Goal: Information Seeking & Learning: Learn about a topic

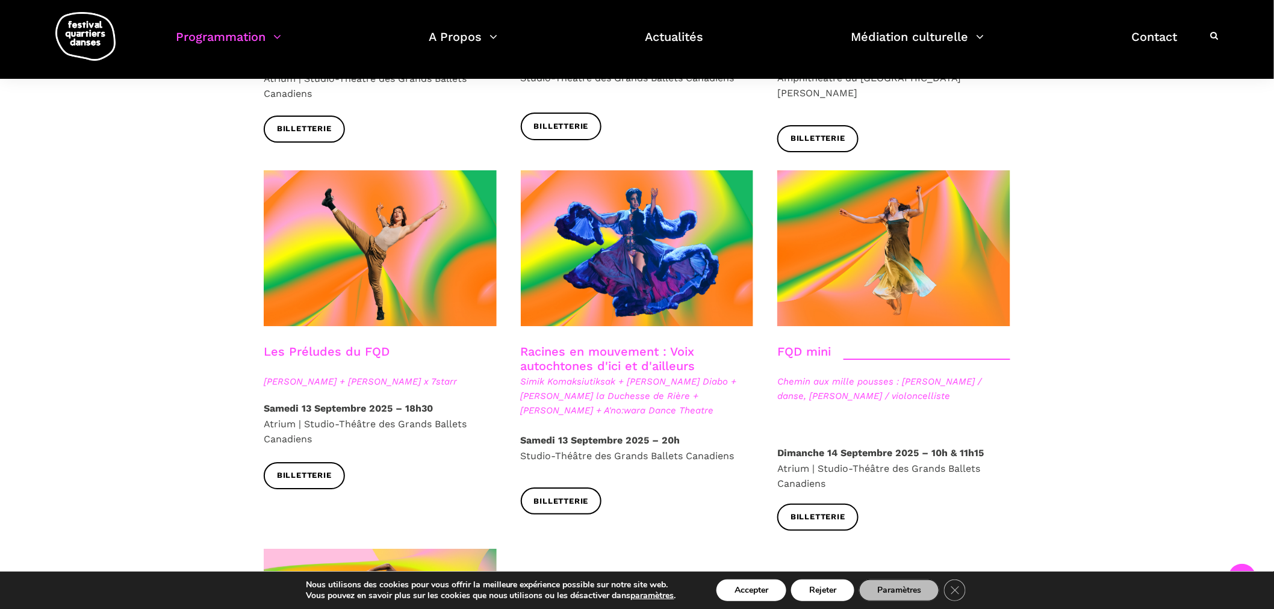
scroll to position [1806, 0]
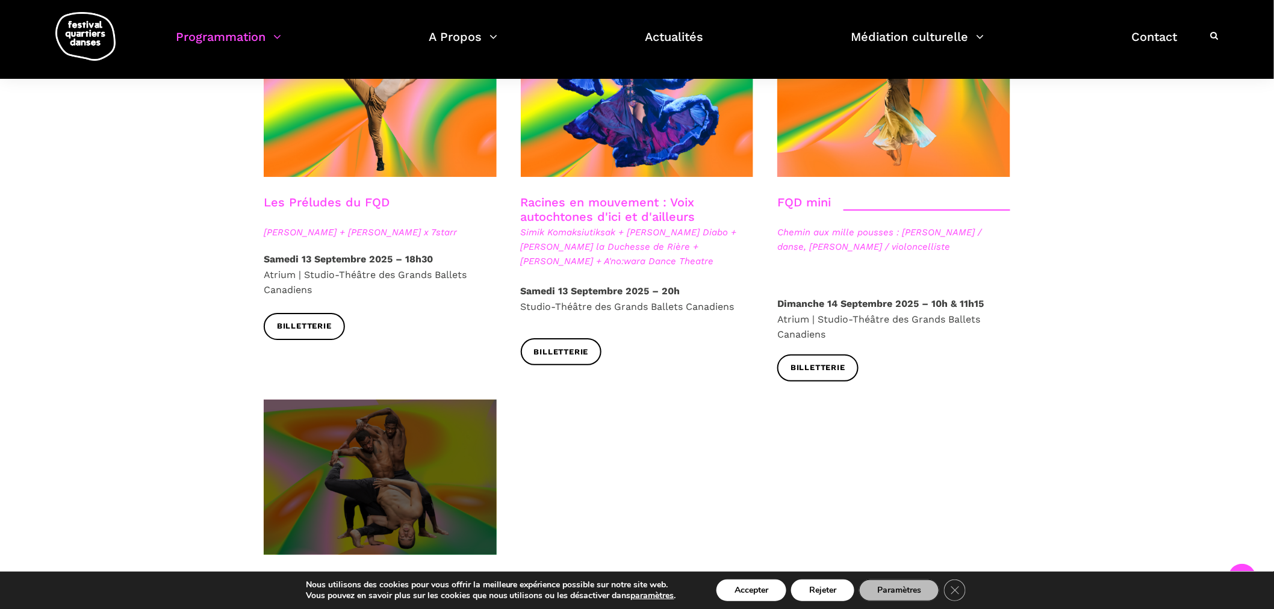
click at [314, 423] on span at bounding box center [380, 477] width 233 height 155
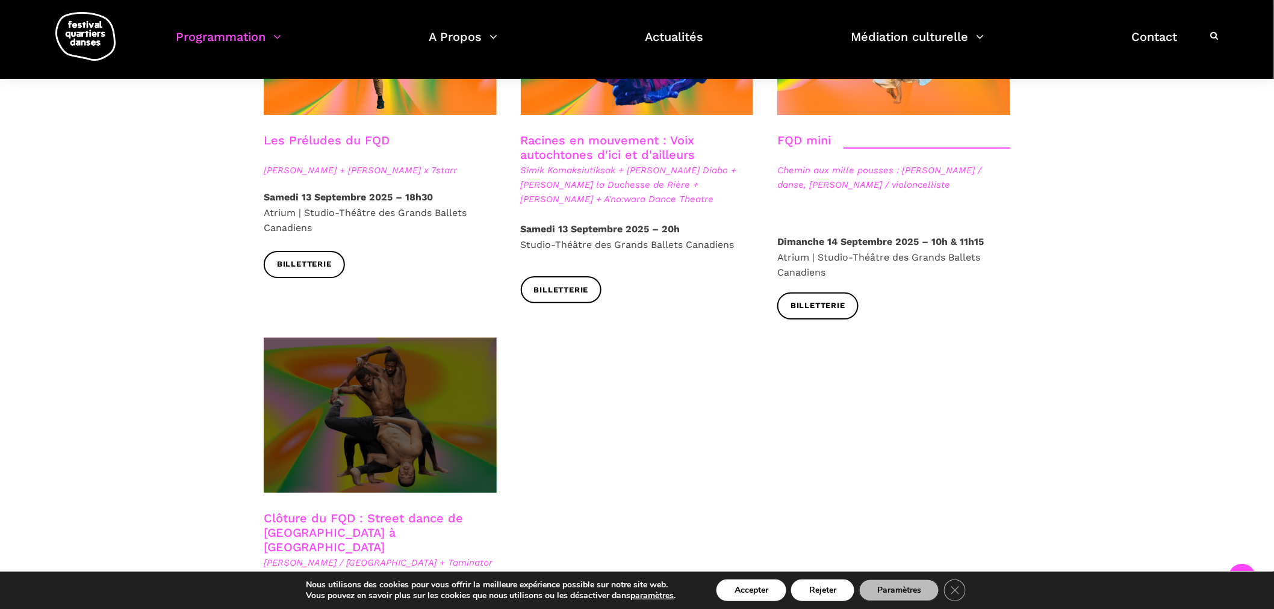
scroll to position [1939, 0]
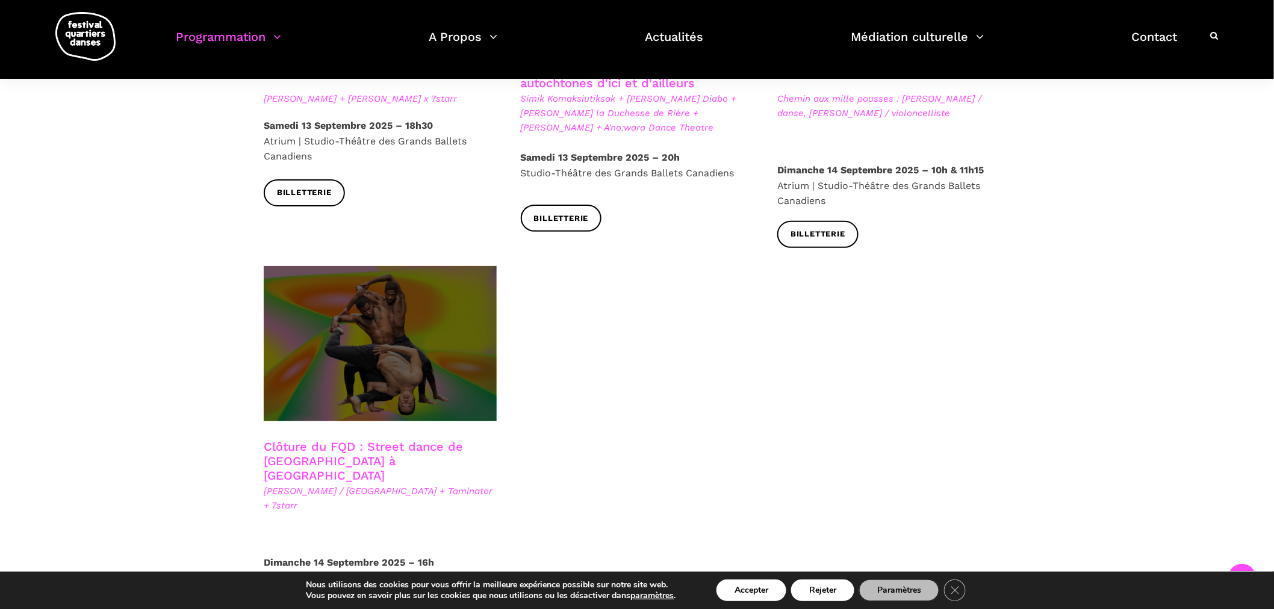
click at [424, 297] on span at bounding box center [380, 343] width 233 height 155
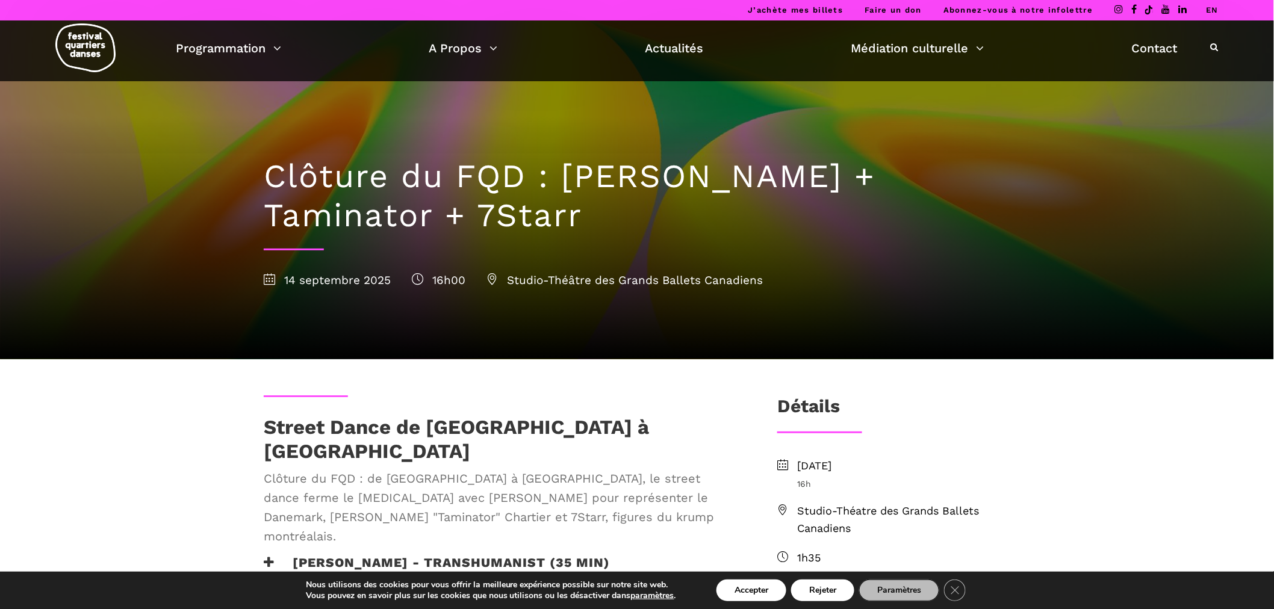
click at [1014, 179] on div "Clôture du FQD : Lene Boel + Taminator + 7Starr 14 septembre 2025 16h00 Studio-…" at bounding box center [637, 220] width 770 height 278
drag, startPoint x: 1014, startPoint y: 179, endPoint x: 972, endPoint y: 242, distance: 76.3
click at [997, 211] on h1 "Clôture du FQD : Lene Boel + Taminator + 7Starr" at bounding box center [637, 196] width 746 height 78
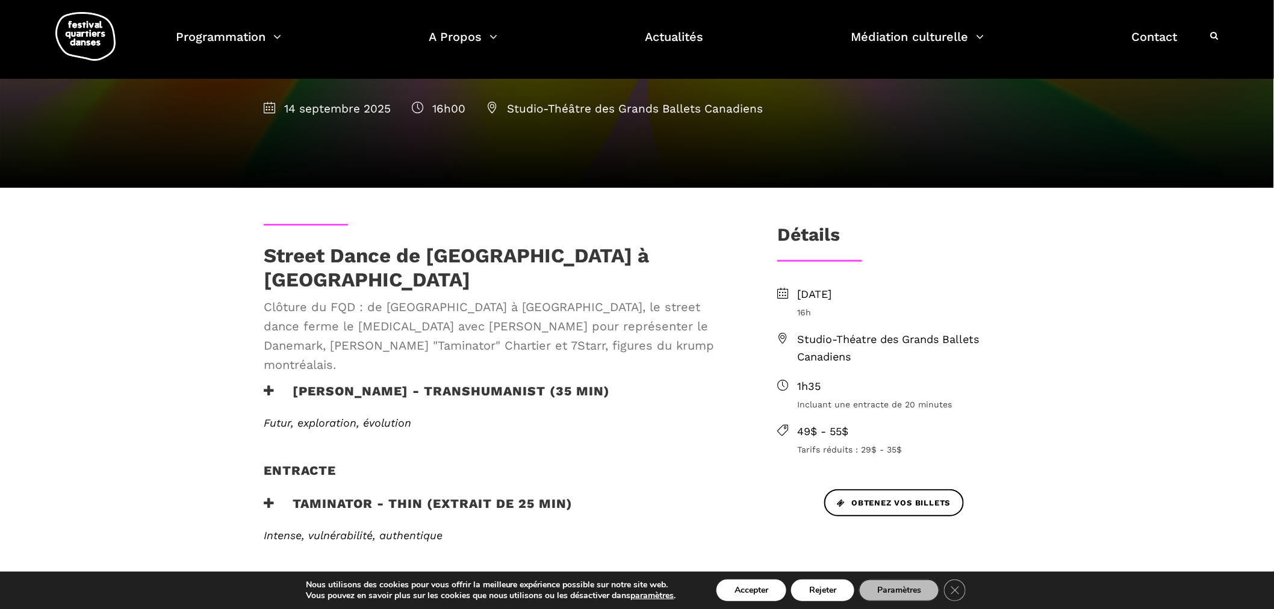
scroll to position [166, 0]
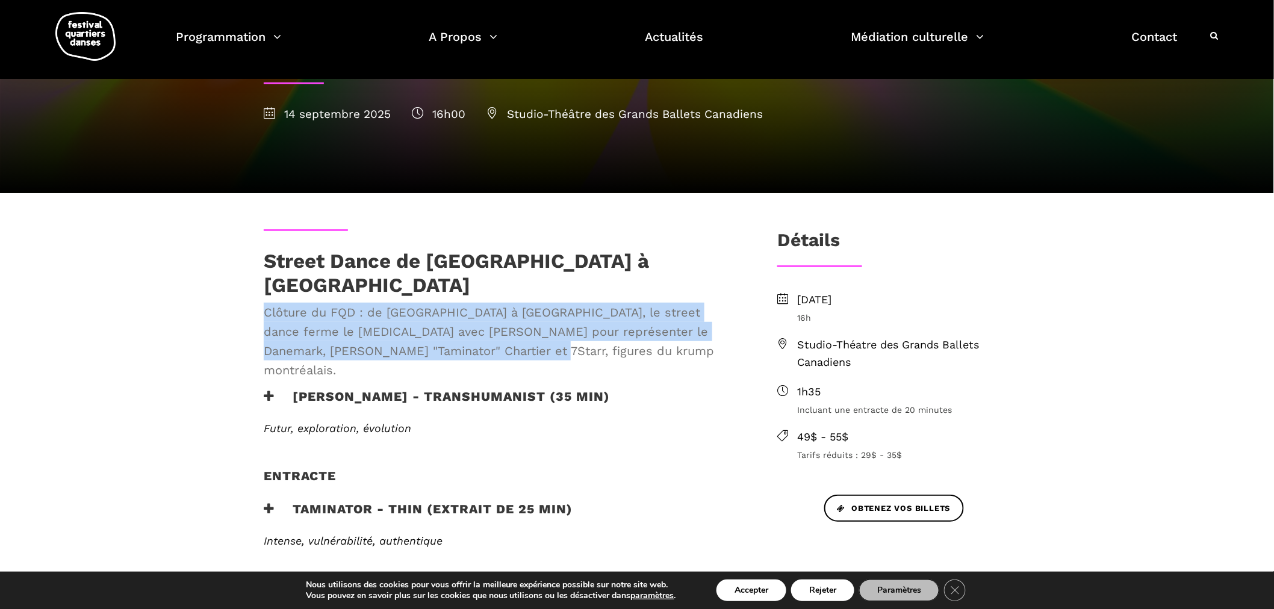
drag, startPoint x: 472, startPoint y: 326, endPoint x: 261, endPoint y: 297, distance: 212.7
click at [261, 297] on div "Street Dance de Copenhague à Montréal Clôture du FQD : de Copenhague à Montréal…" at bounding box center [501, 319] width 498 height 140
copy span "Clôture du FQD : de Copenhague à Montréal, le street dance ferme le bal avec Le…"
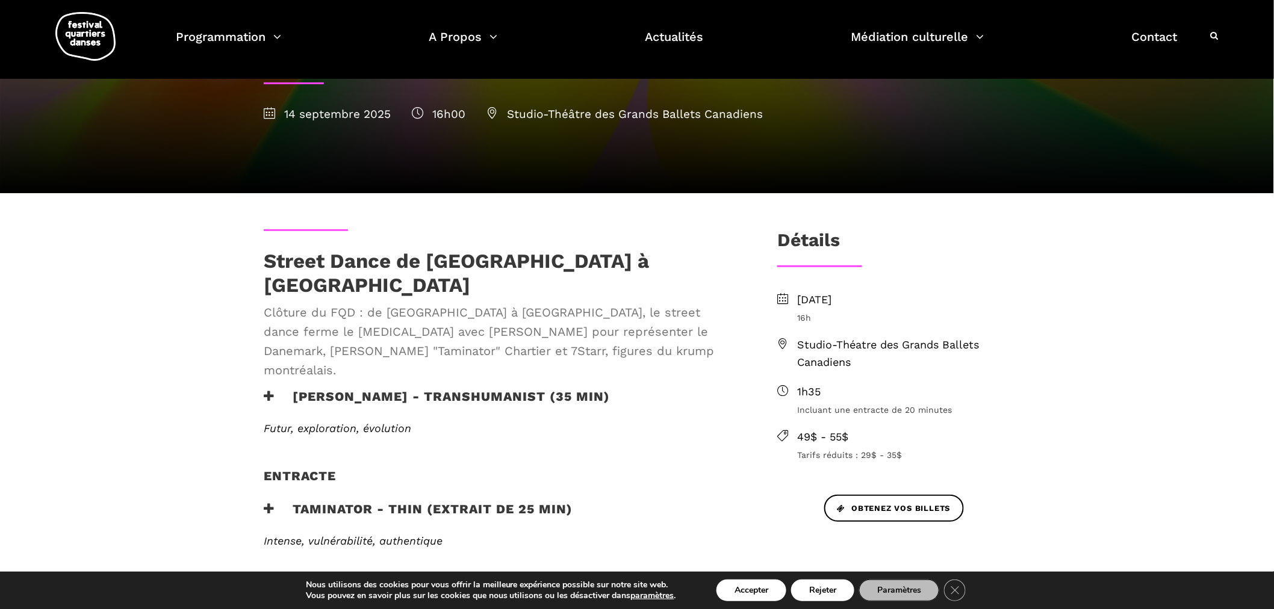
click at [122, 310] on div "Street Dance de Copenhague à Montréal Clôture du FQD : de Copenhague à Montréal…" at bounding box center [637, 611] width 1274 height 836
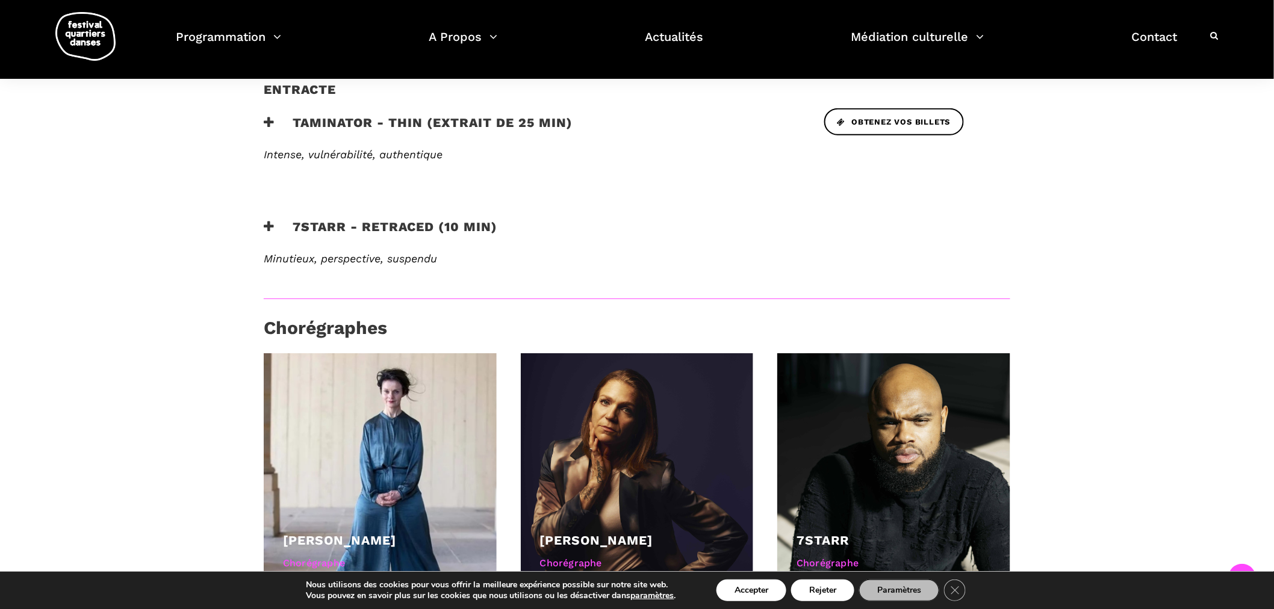
scroll to position [835, 0]
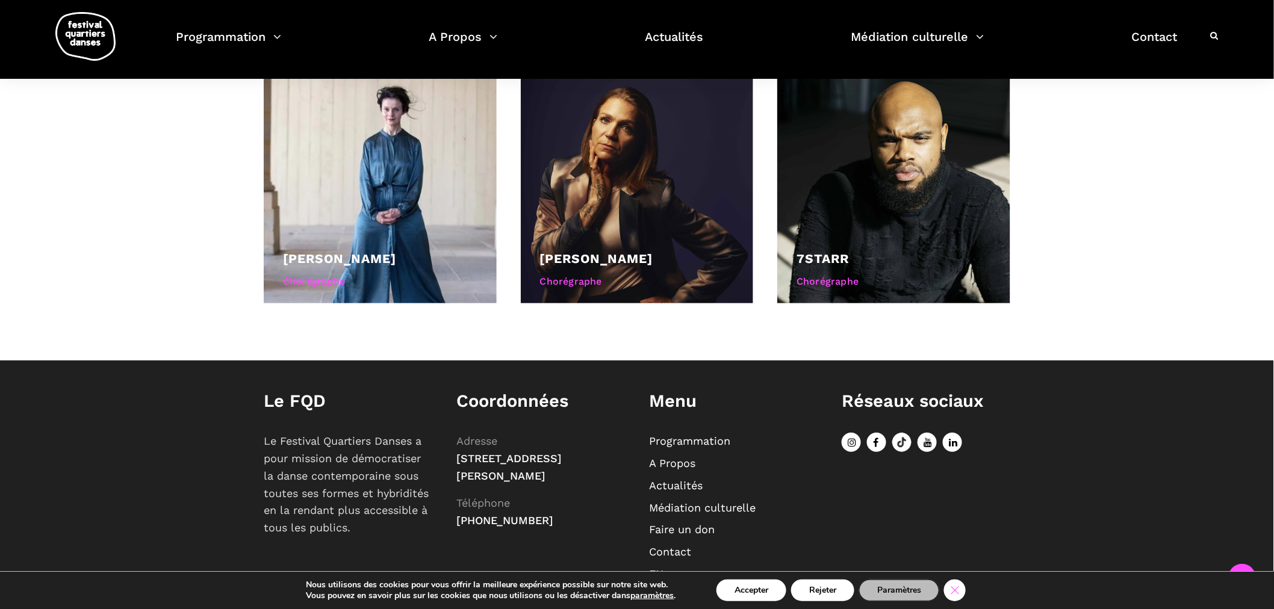
click at [965, 593] on icon "Close GDPR Cookie Banner" at bounding box center [955, 590] width 22 height 18
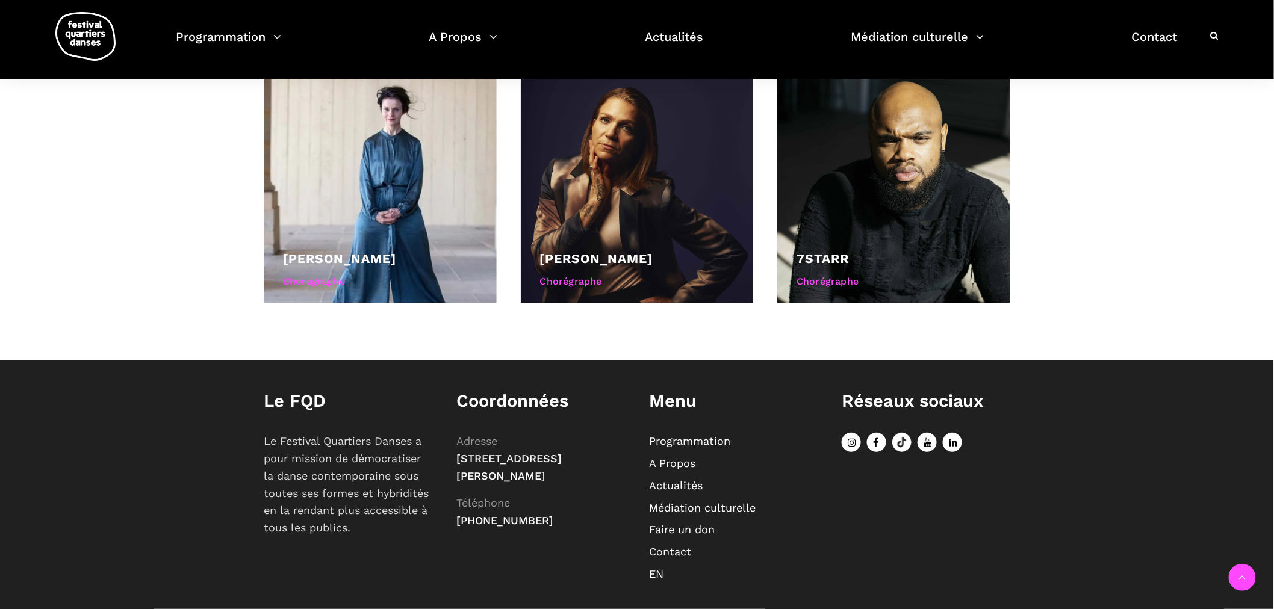
click at [656, 568] on link "EN" at bounding box center [656, 574] width 14 height 13
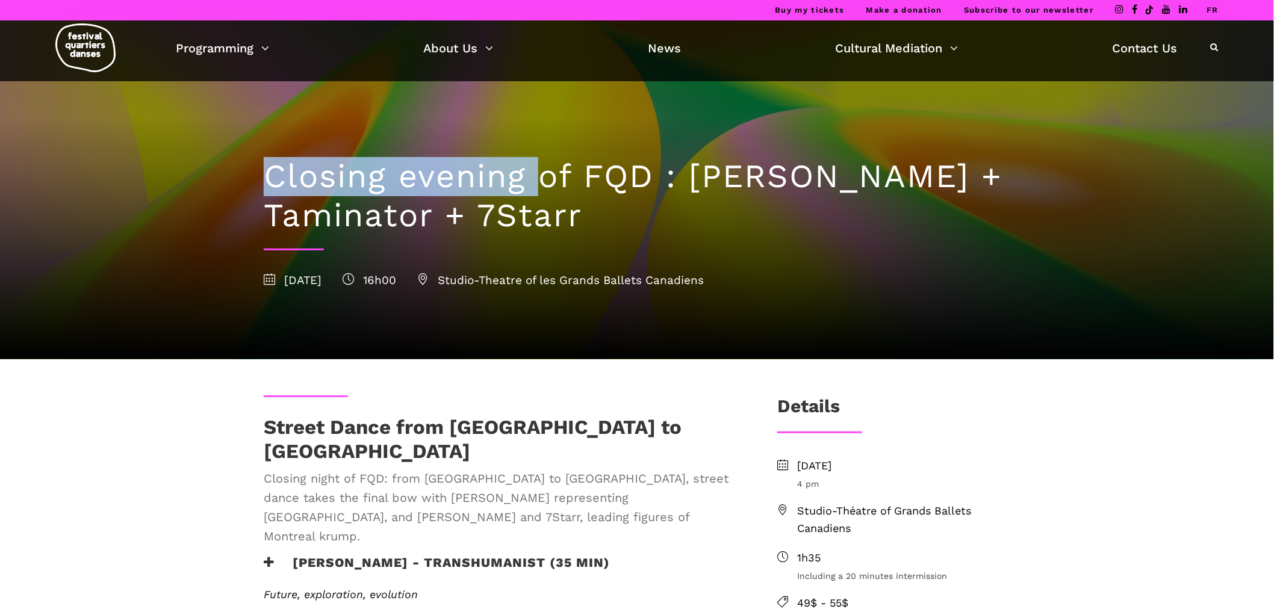
drag, startPoint x: 538, startPoint y: 181, endPoint x: 235, endPoint y: 183, distance: 302.8
click at [235, 183] on div "Closing evening of FQD : [PERSON_NAME] + Taminator + 7Starr [DATE] 16h00 Studio…" at bounding box center [637, 179] width 1274 height 359
drag, startPoint x: 479, startPoint y: 187, endPoint x: 528, endPoint y: 187, distance: 48.8
click at [479, 188] on h1 "Closing evening of FQD : [PERSON_NAME] + Taminator + 7Starr" at bounding box center [637, 196] width 746 height 78
drag, startPoint x: 656, startPoint y: 179, endPoint x: 201, endPoint y: 176, distance: 455.1
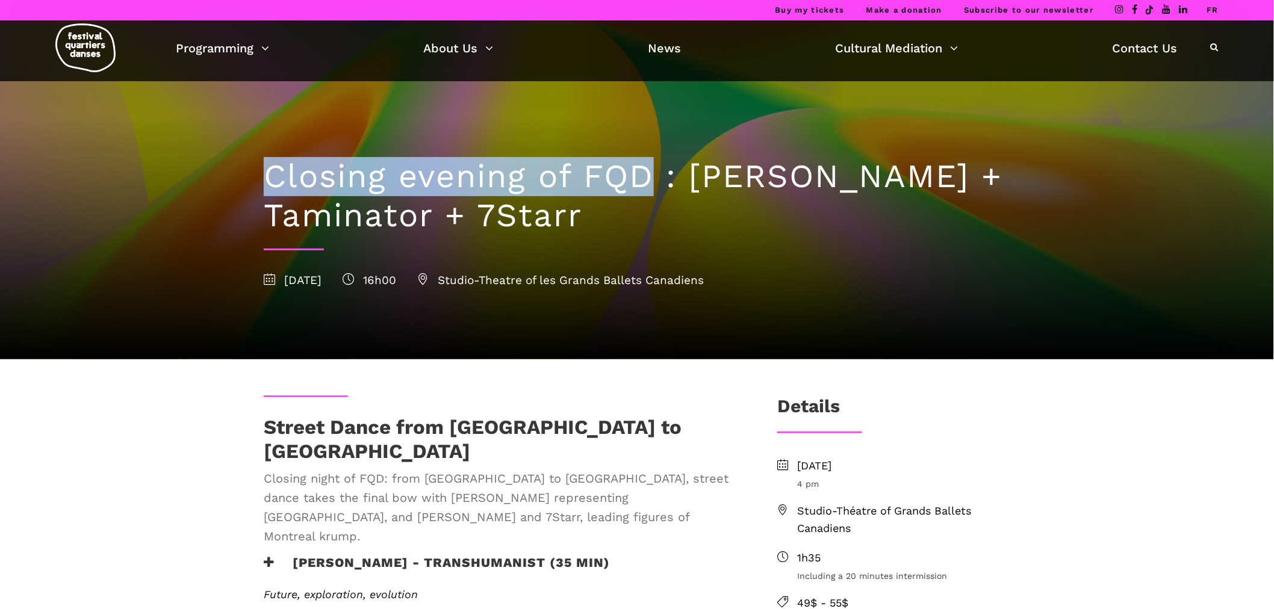
click at [201, 176] on div "Closing evening of FQD : Lene Boel + Taminator + 7Starr 14 September 2025 16h00…" at bounding box center [637, 179] width 1274 height 359
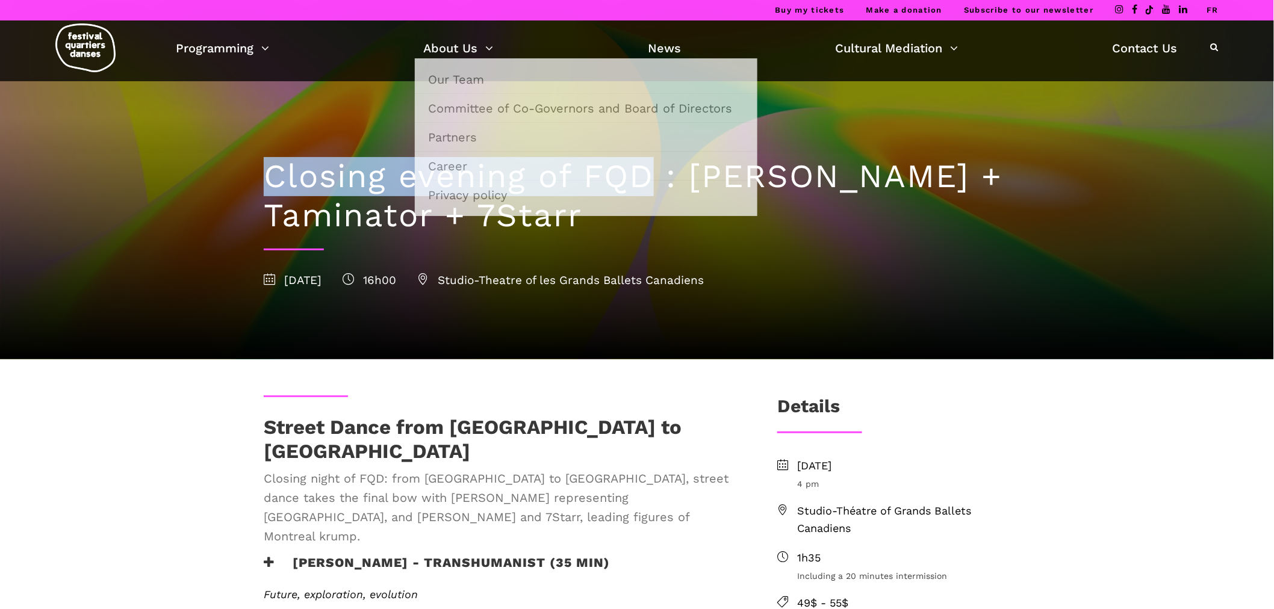
copy div "Closing evening of FQD"
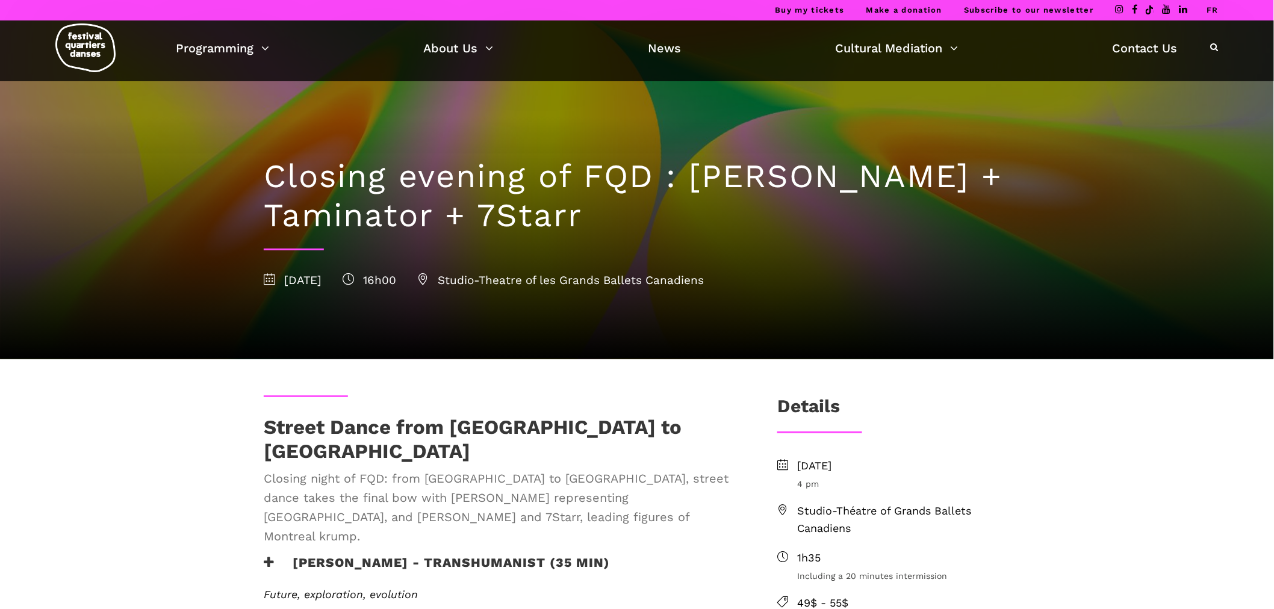
scroll to position [67, 0]
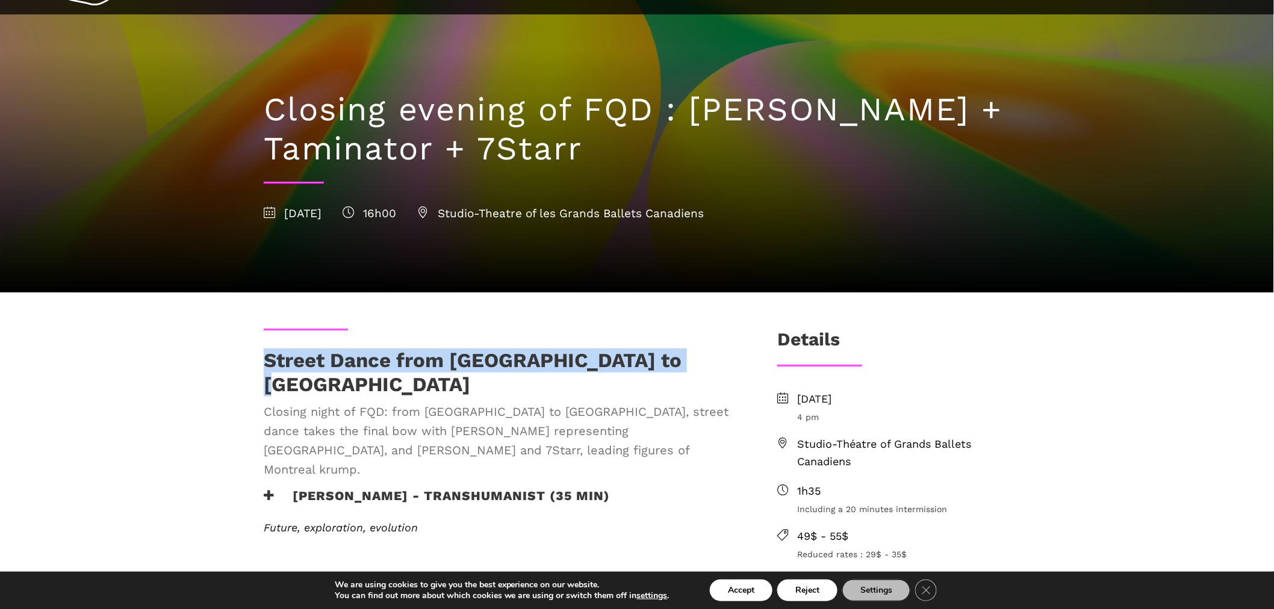
drag, startPoint x: 320, startPoint y: 376, endPoint x: 266, endPoint y: 364, distance: 55.0
click at [253, 368] on div "Street Dance from [GEOGRAPHIC_DATA] to [GEOGRAPHIC_DATA] Closing night of FQD: …" at bounding box center [501, 419] width 498 height 140
copy h1 "Street Dance from [GEOGRAPHIC_DATA] to [GEOGRAPHIC_DATA]"
